Goal: Find specific page/section: Find specific page/section

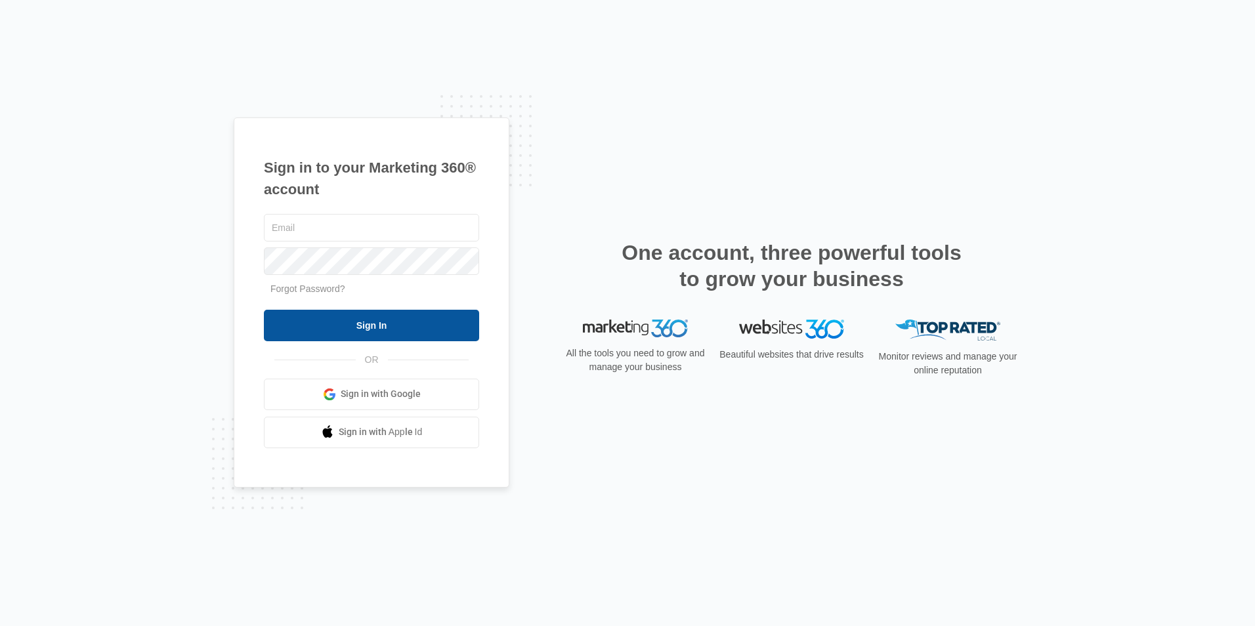
type input "[PERSON_NAME][EMAIL_ADDRESS][DOMAIN_NAME]"
click at [368, 320] on input "Sign In" at bounding box center [371, 325] width 215 height 31
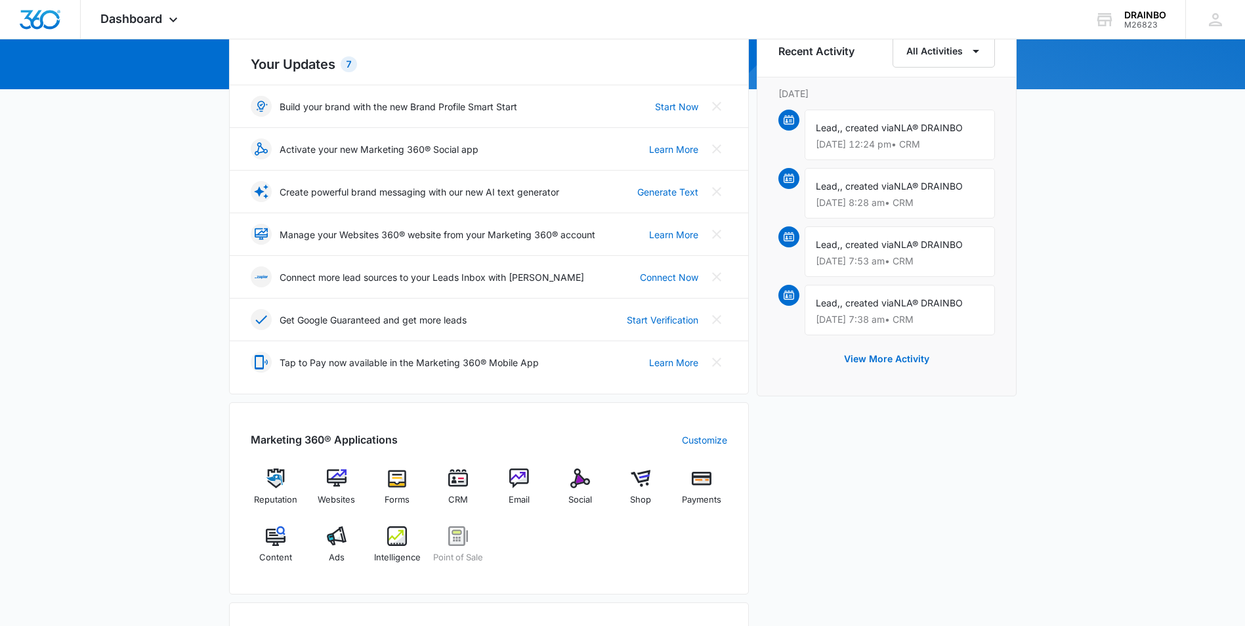
scroll to position [148, 0]
click at [703, 496] on span "Payments" at bounding box center [701, 499] width 39 height 13
